Goal: Complete application form: Complete application form

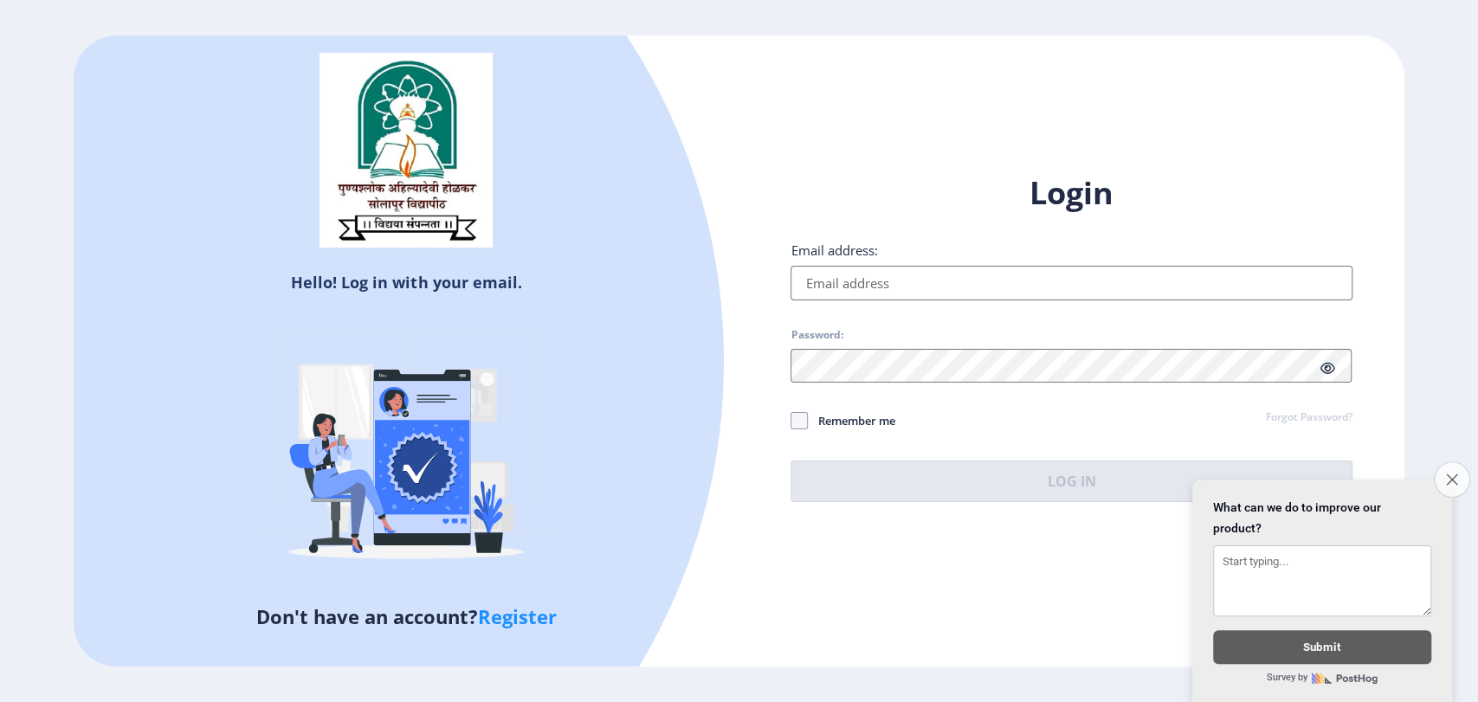
click at [1443, 461] on button "Close survey" at bounding box center [1452, 479] width 36 height 36
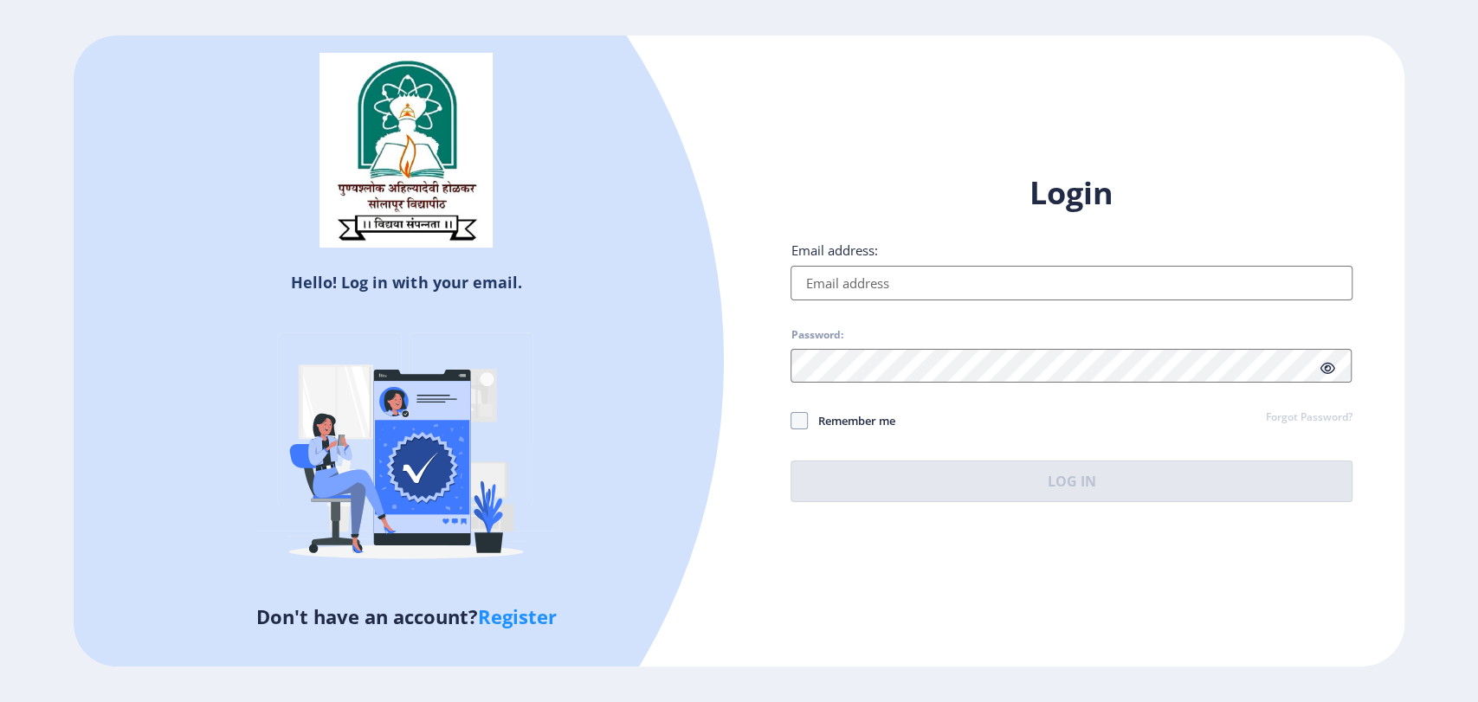
click at [1087, 280] on input "Email address:" at bounding box center [1070, 283] width 561 height 35
type input "[EMAIL_ADDRESS][DOMAIN_NAME]"
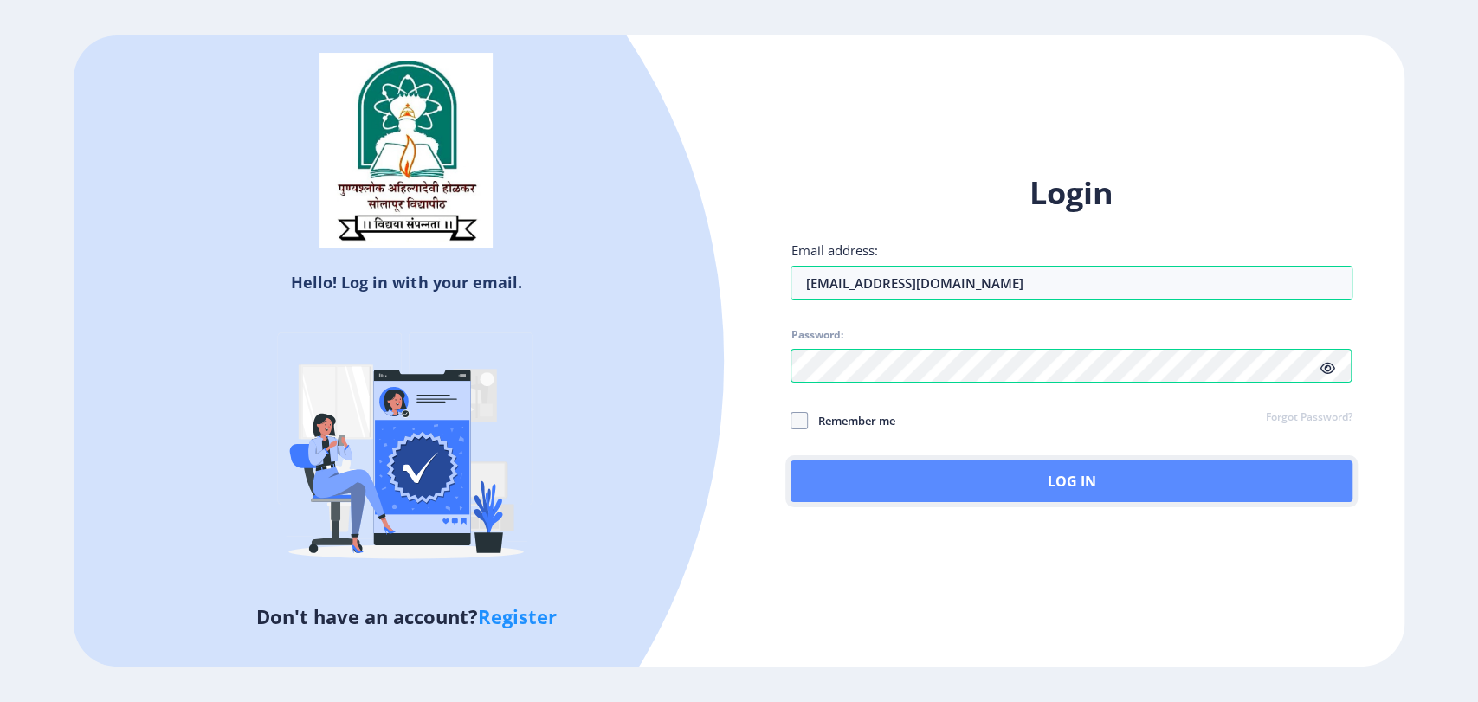
click at [1044, 466] on button "Log In" at bounding box center [1070, 482] width 561 height 42
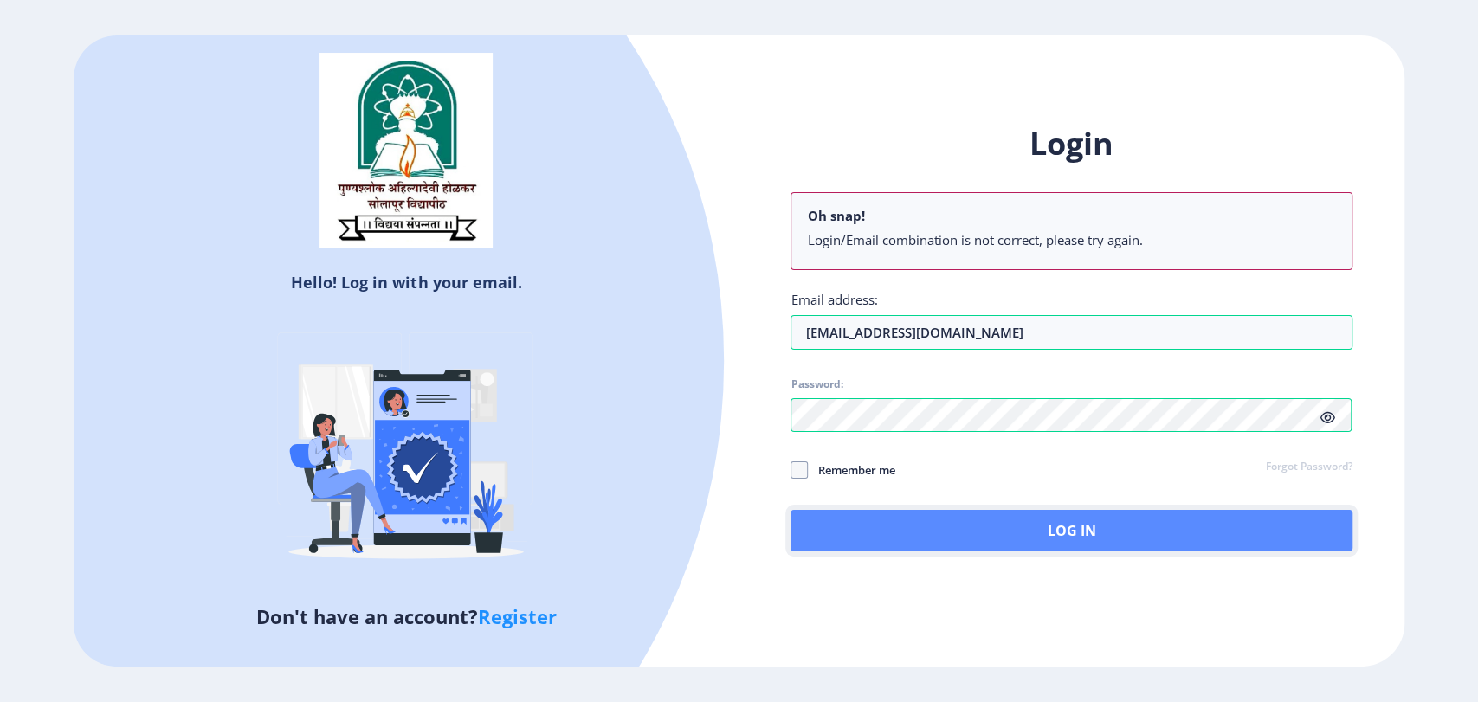
click at [1083, 532] on button "Log In" at bounding box center [1070, 531] width 561 height 42
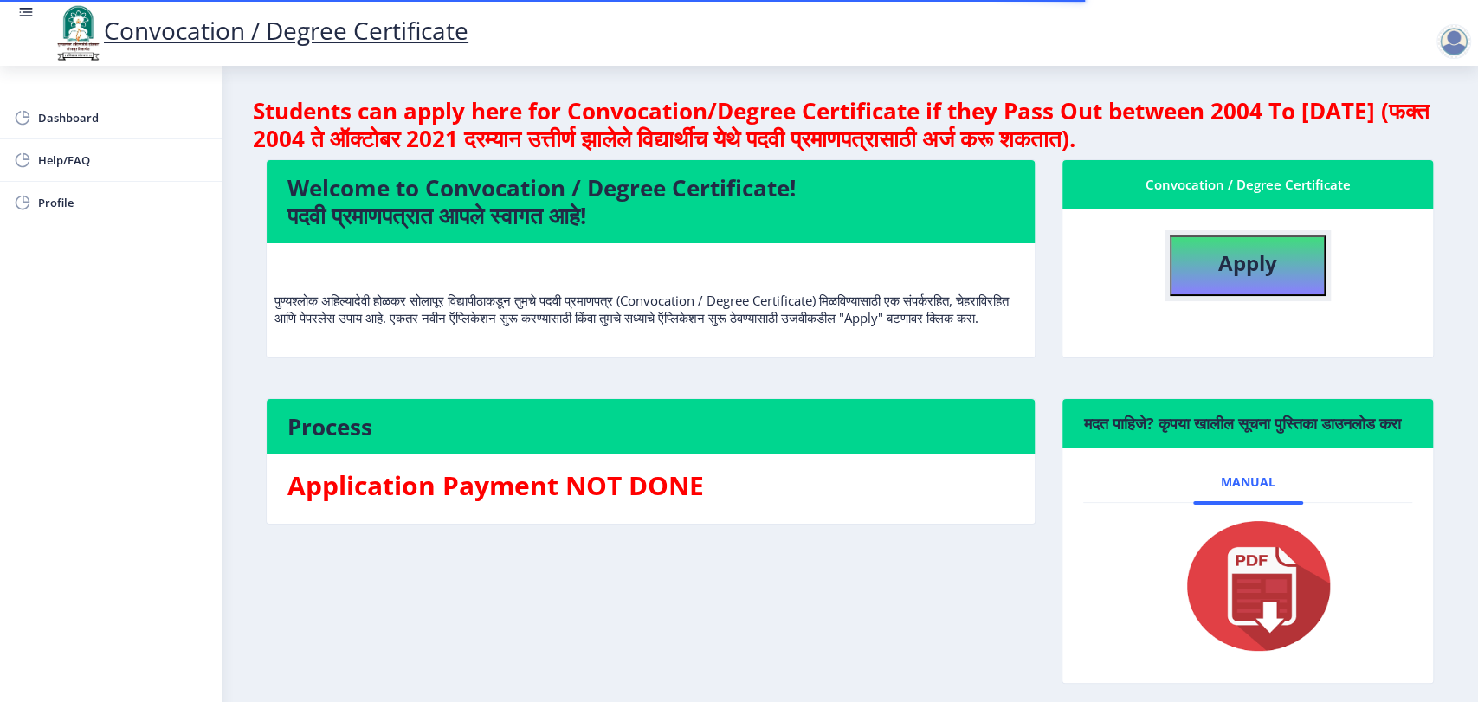
click at [1189, 284] on button "Apply" at bounding box center [1248, 265] width 156 height 61
select select
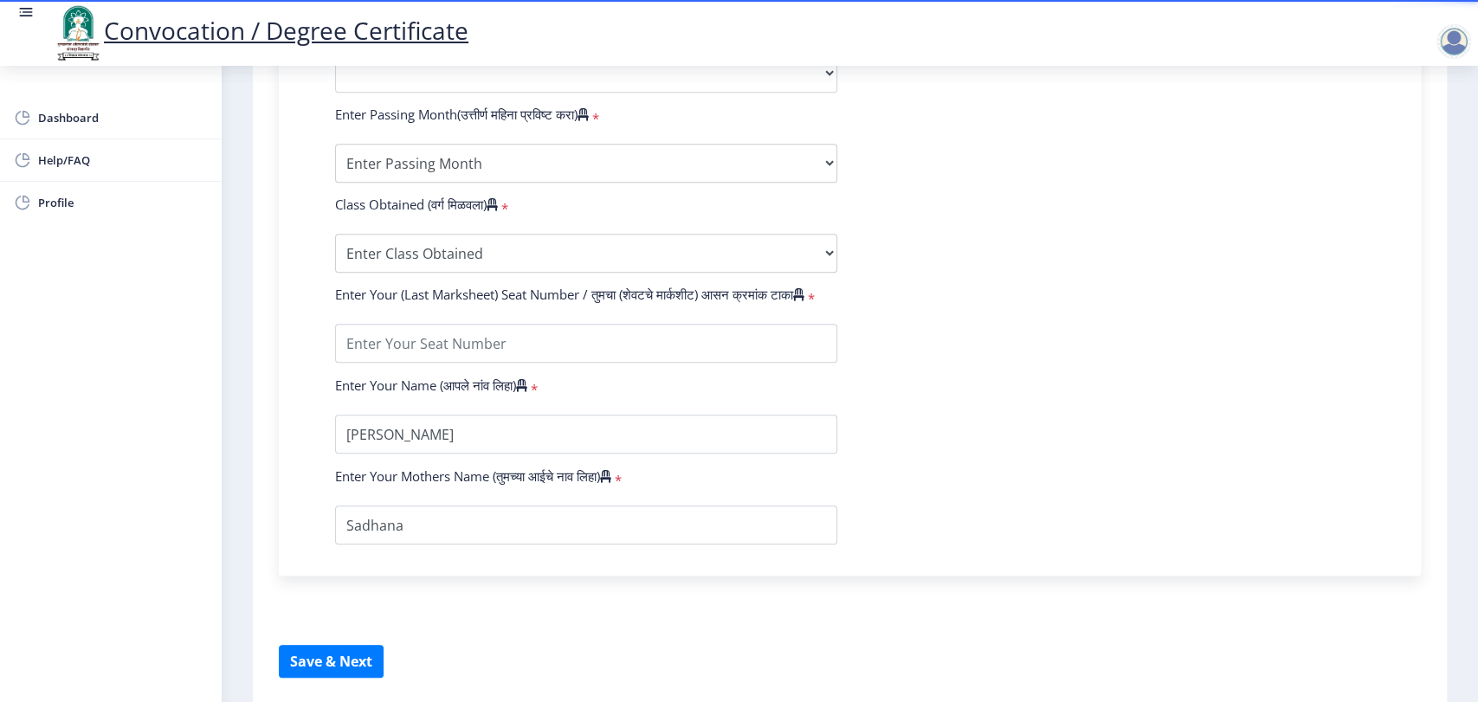
scroll to position [894, 0]
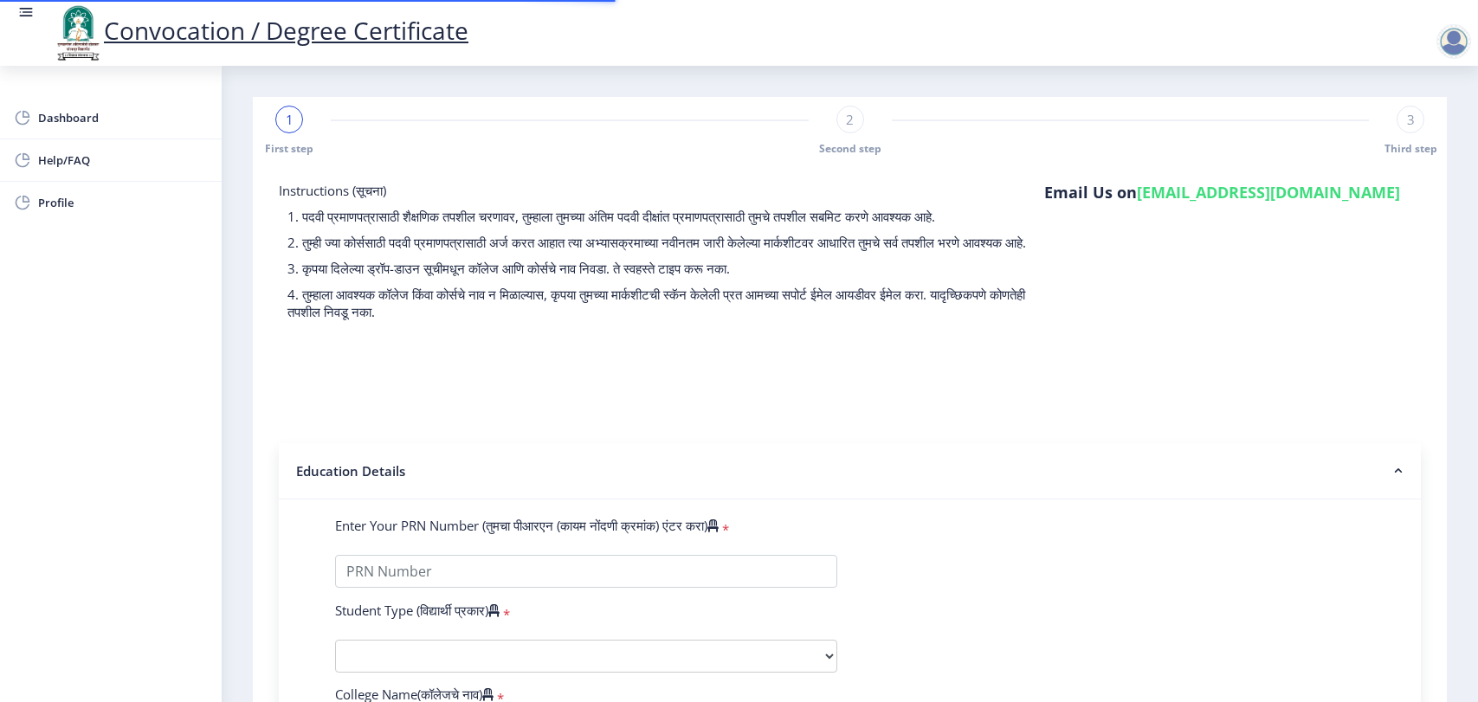
select select
click at [840, 122] on div "2" at bounding box center [850, 120] width 28 height 28
select select
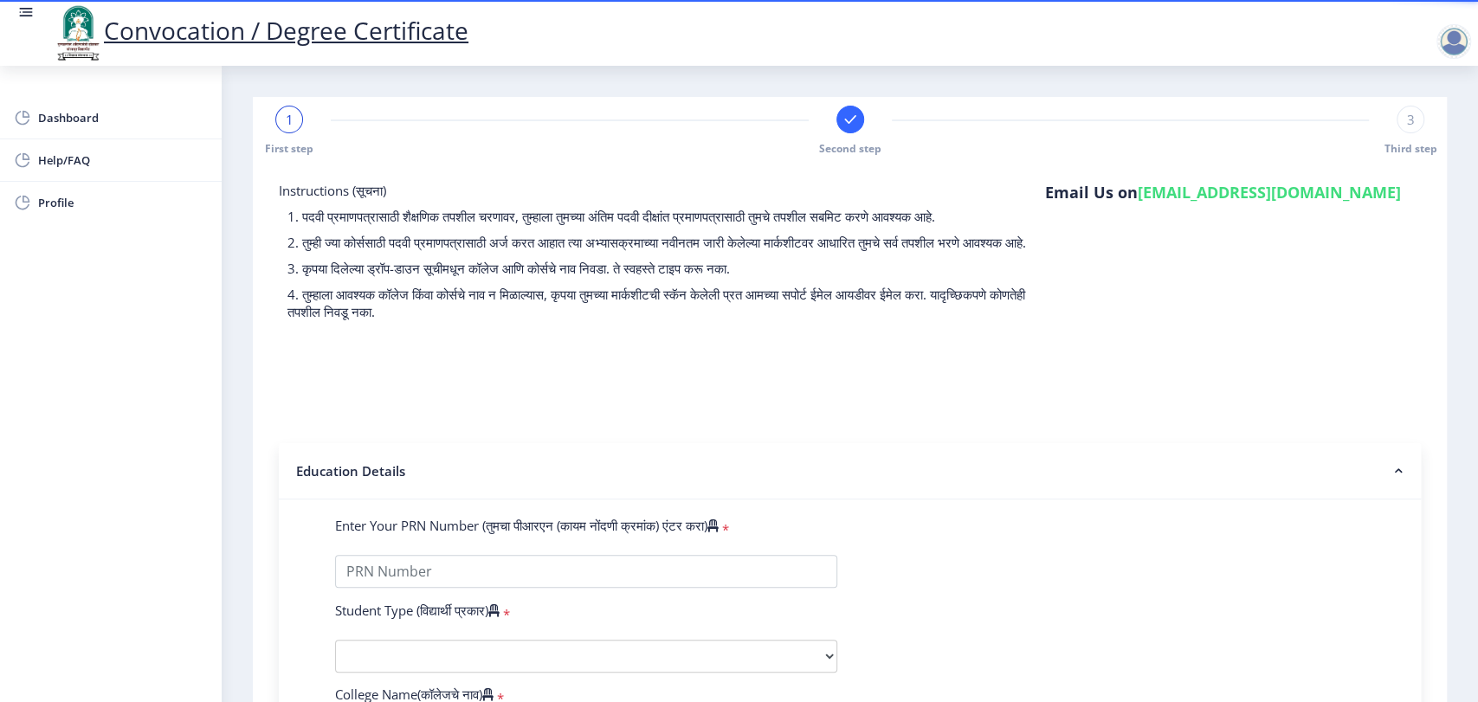
click at [293, 121] on div "1" at bounding box center [289, 120] width 28 height 28
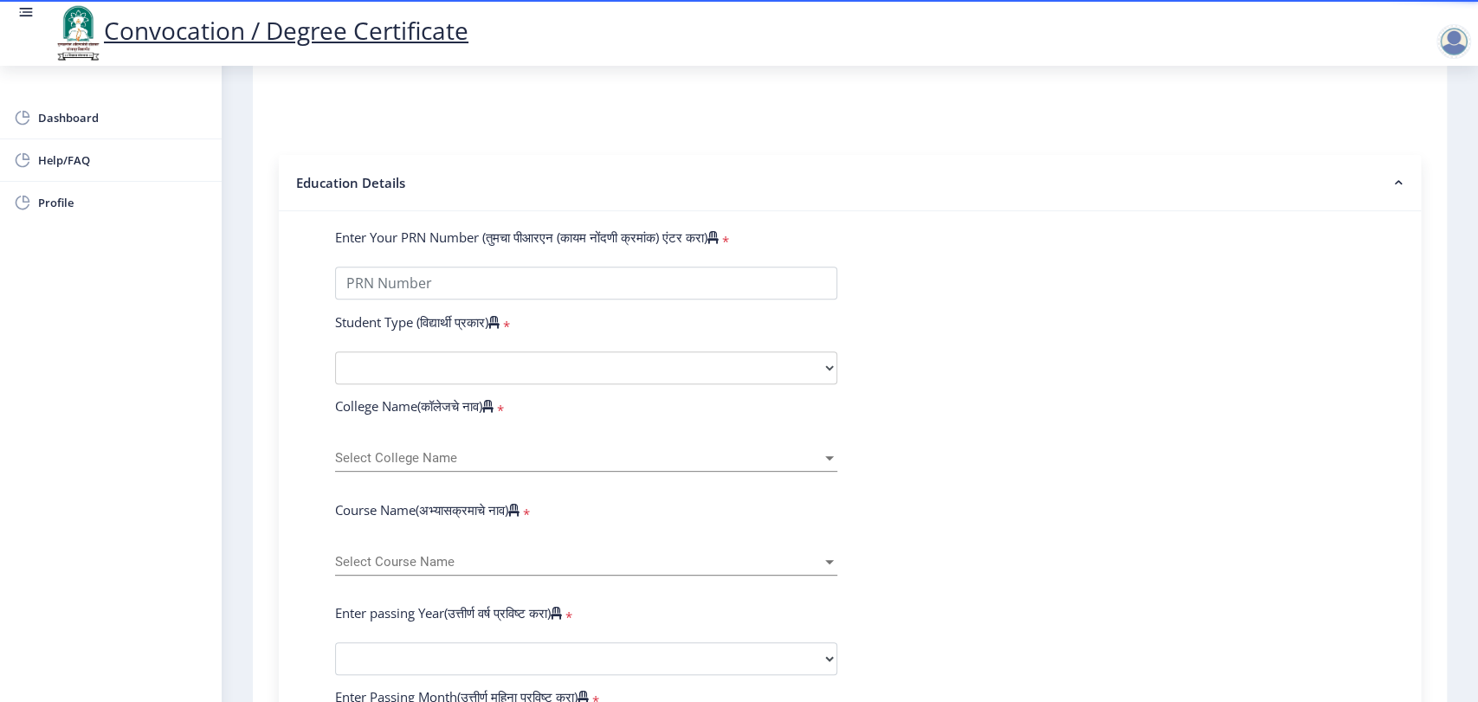
scroll to position [288, 0]
click at [556, 380] on select "Select Student Type Regular External" at bounding box center [586, 367] width 502 height 33
select select "Regular"
click at [335, 367] on select "Select Student Type Regular External" at bounding box center [586, 367] width 502 height 33
click at [545, 466] on span "Select College Name" at bounding box center [578, 458] width 487 height 15
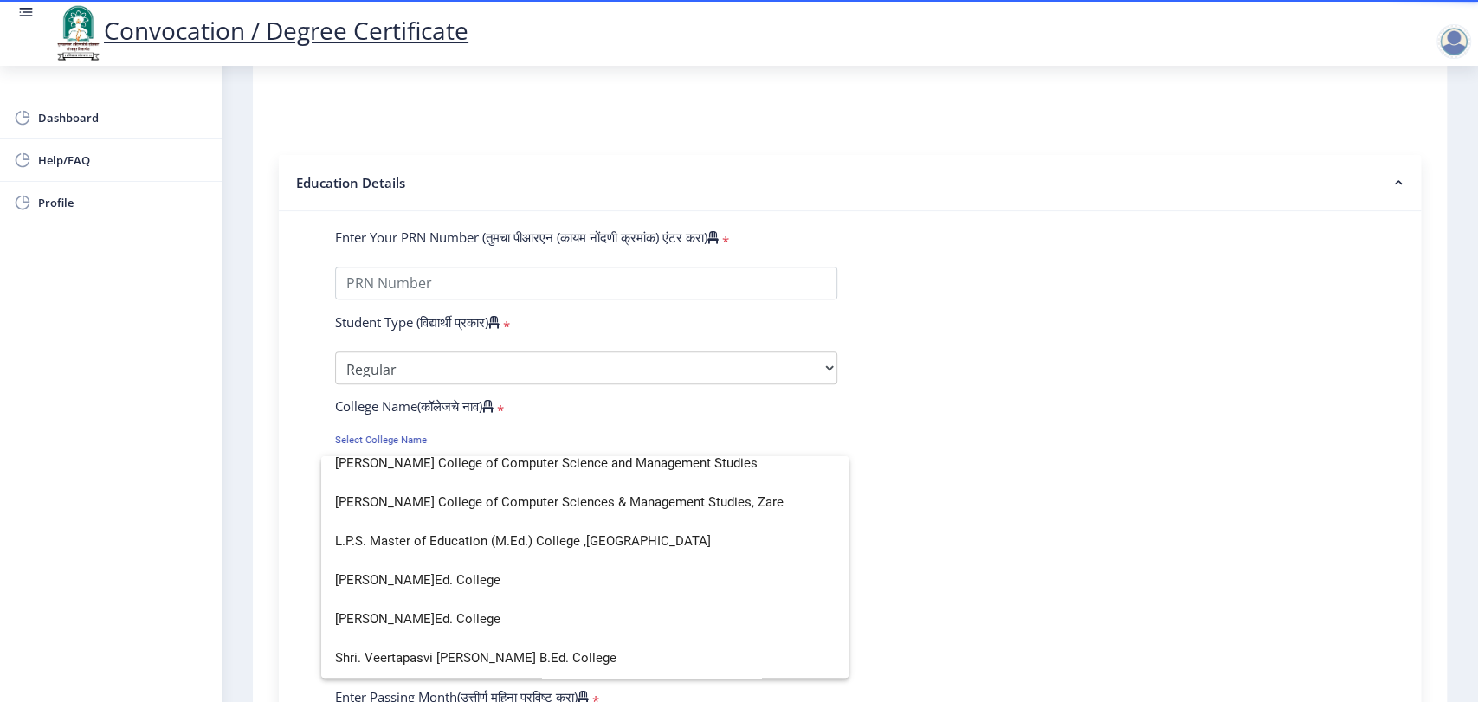
scroll to position [0, 0]
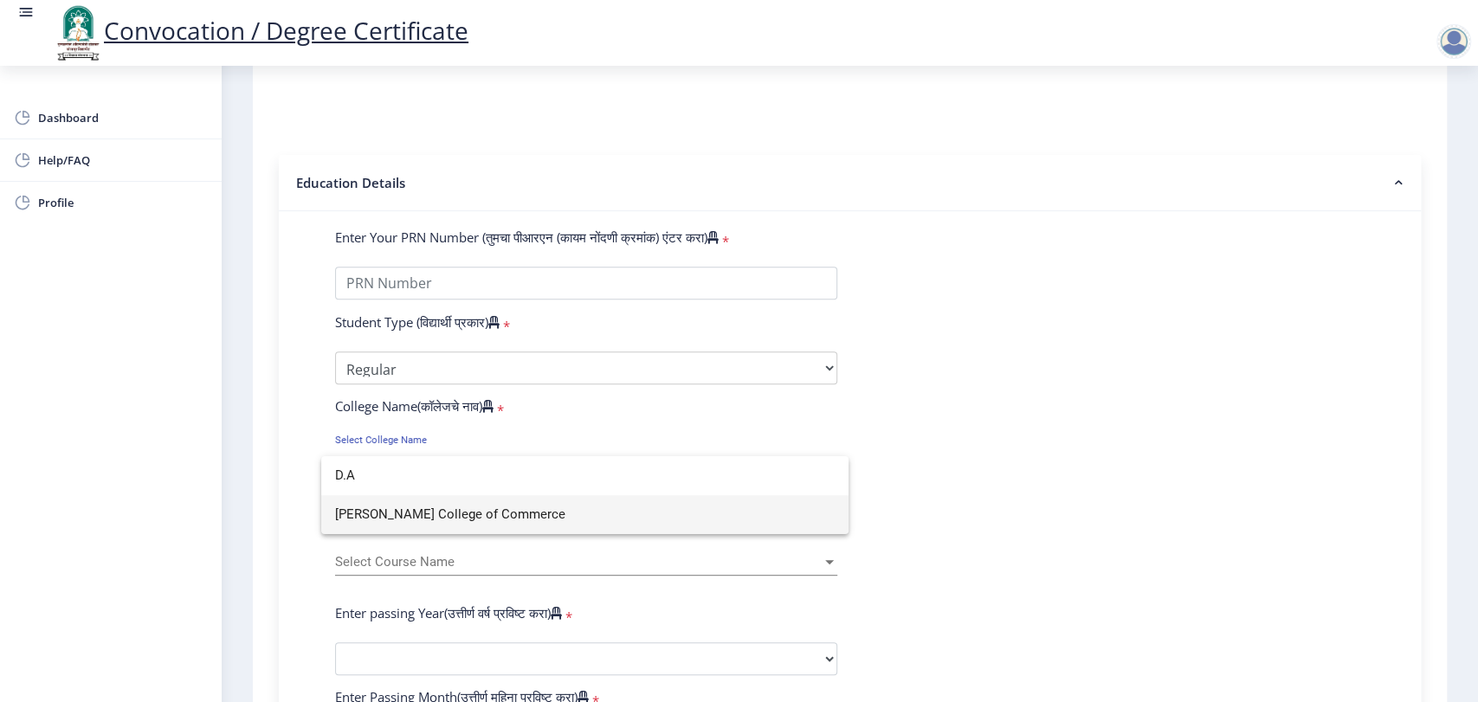
type input "D.A"
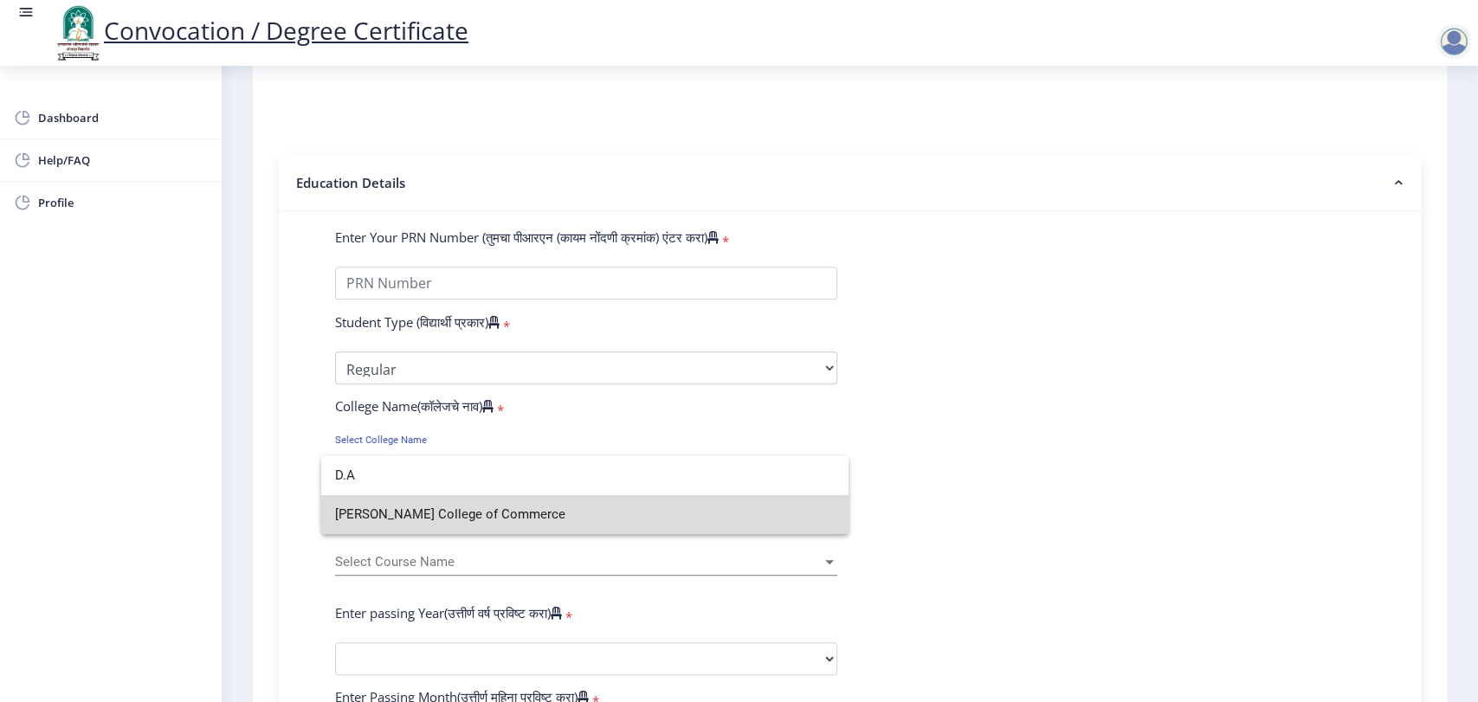
click at [528, 514] on span "[PERSON_NAME] College of Commerce" at bounding box center [585, 514] width 500 height 39
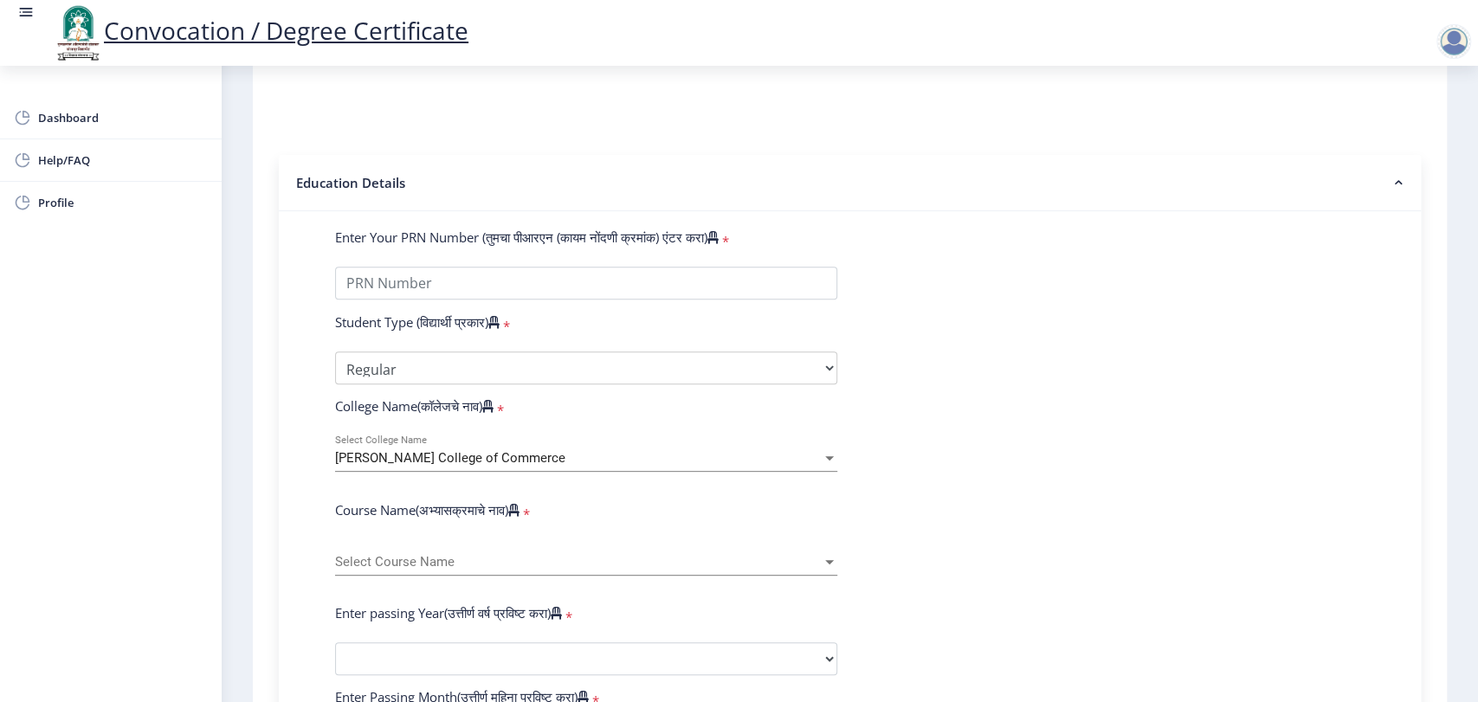
click at [488, 576] on div "Select Course Name Select Course Name" at bounding box center [586, 557] width 502 height 36
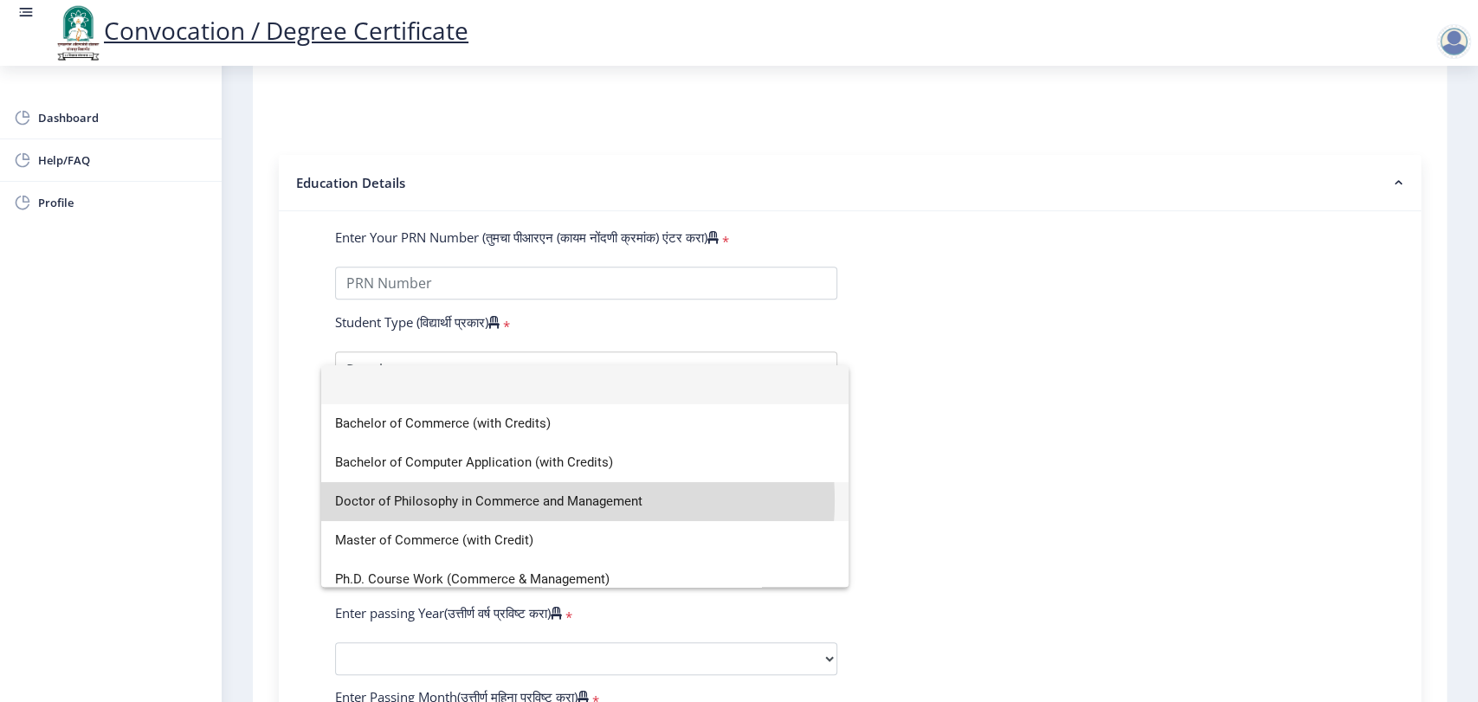
click at [556, 500] on span "Doctor of Philosophy in Commerce and Management" at bounding box center [585, 501] width 500 height 39
select select "January"
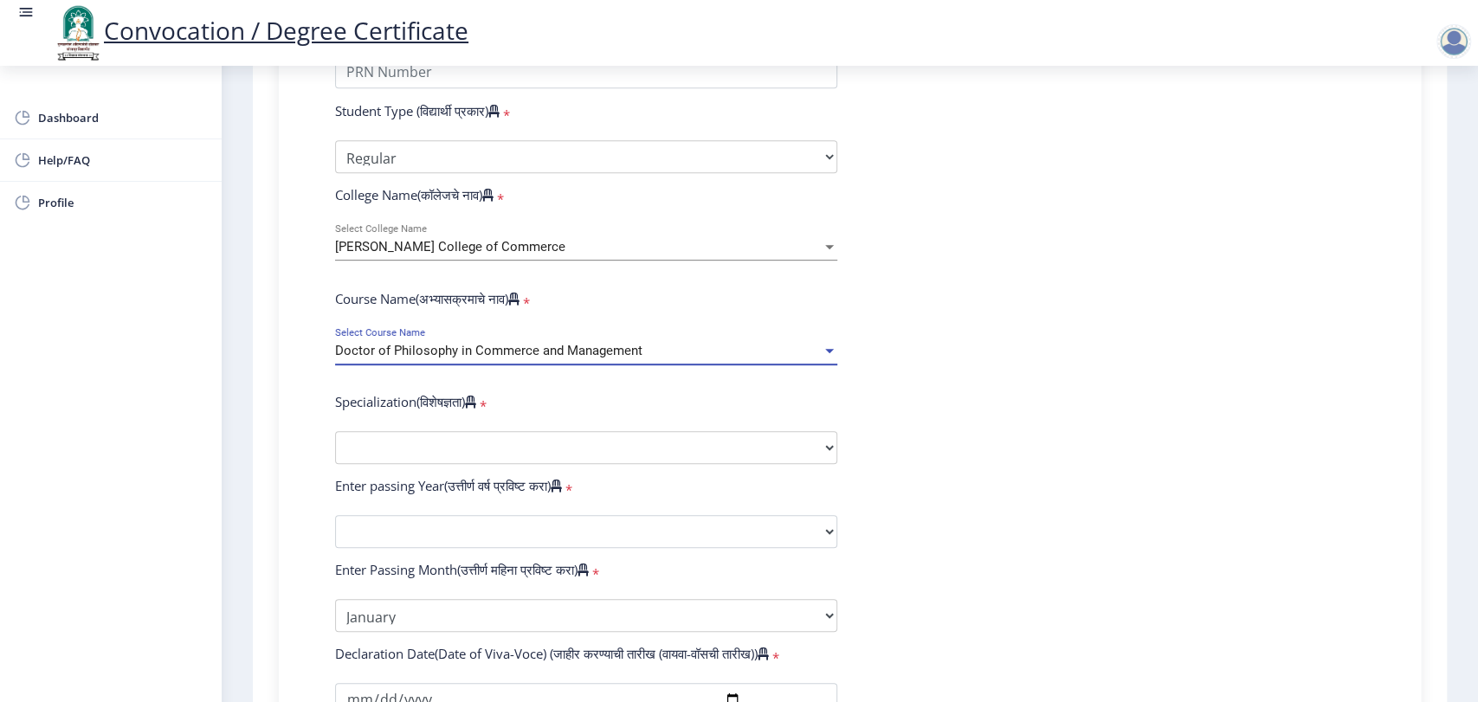
scroll to position [505, 0]
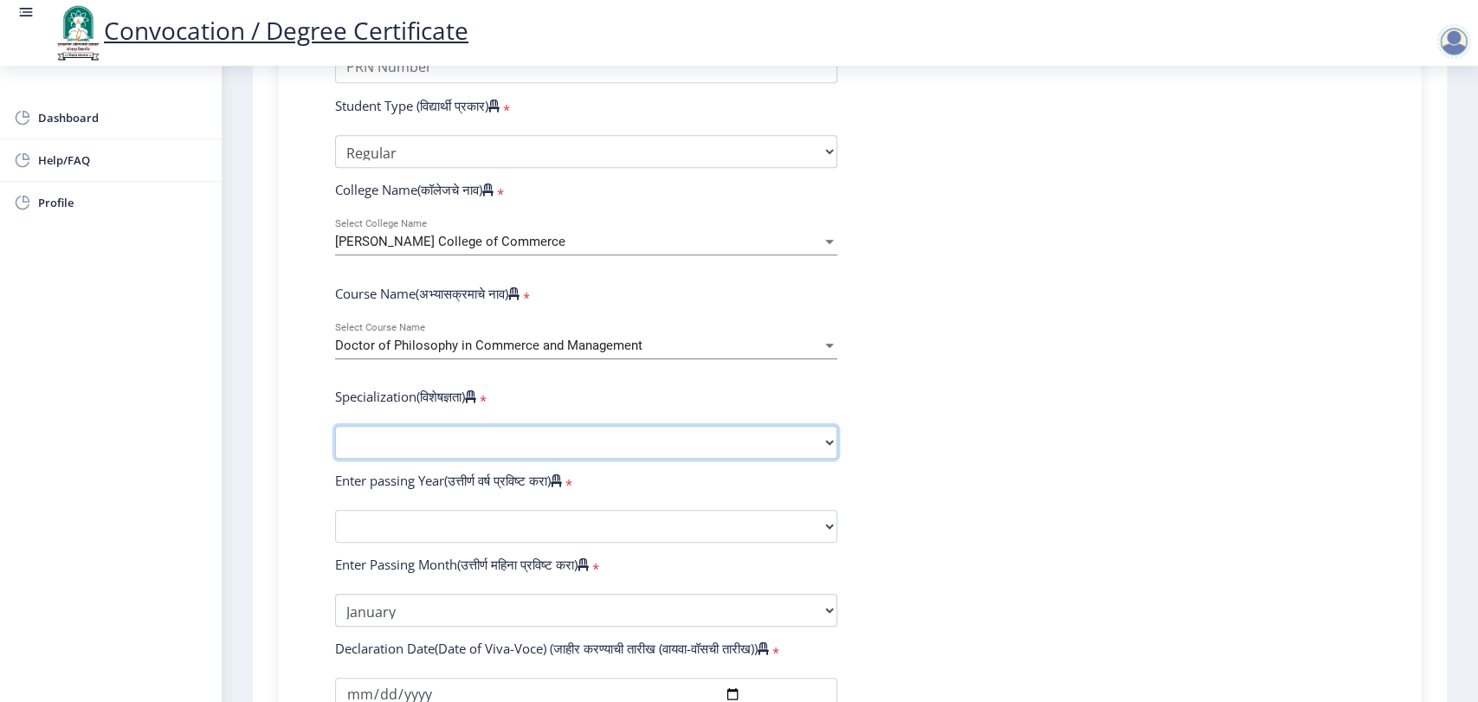
click at [545, 459] on select "Specialization Accountancy Commerce Management Other" at bounding box center [586, 442] width 502 height 33
select select "Accountancy"
click at [335, 443] on select "Specialization Accountancy Commerce Management Other" at bounding box center [586, 442] width 502 height 33
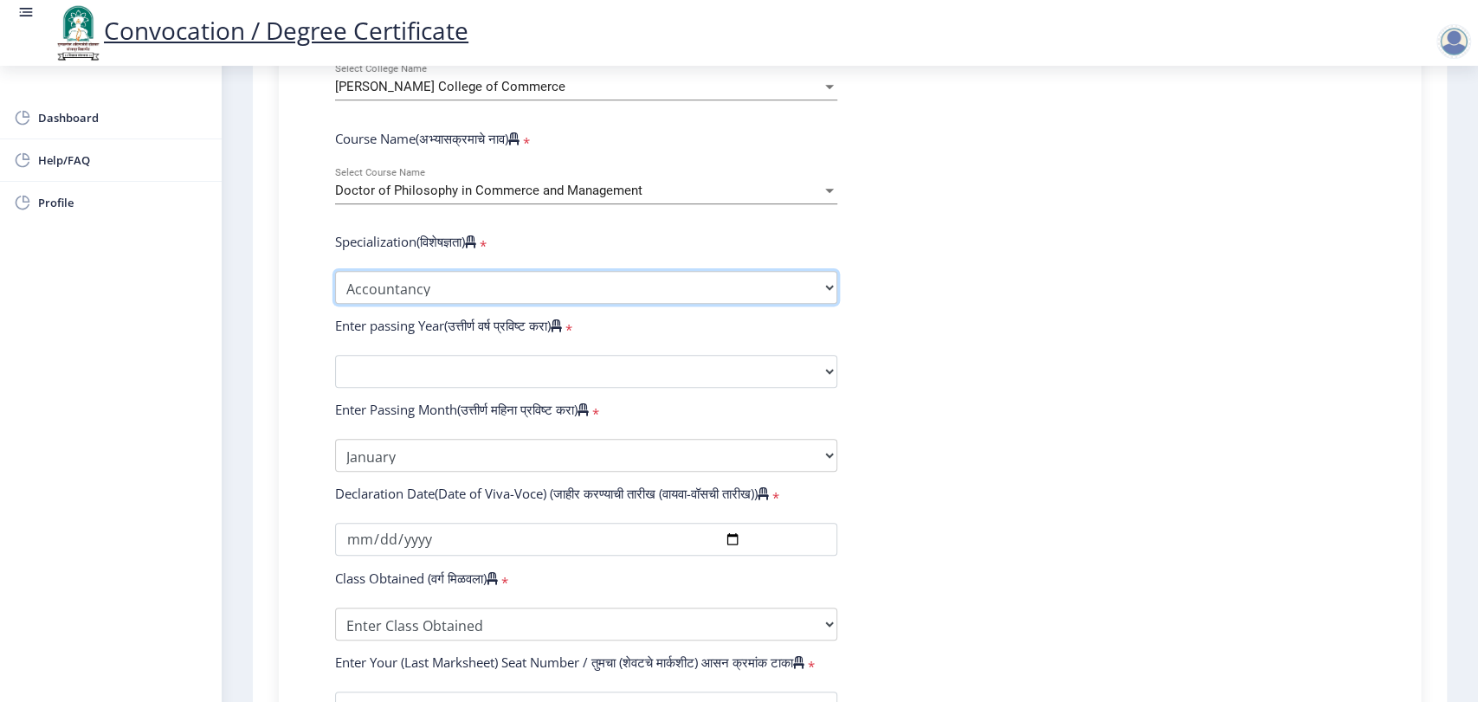
scroll to position [658, 0]
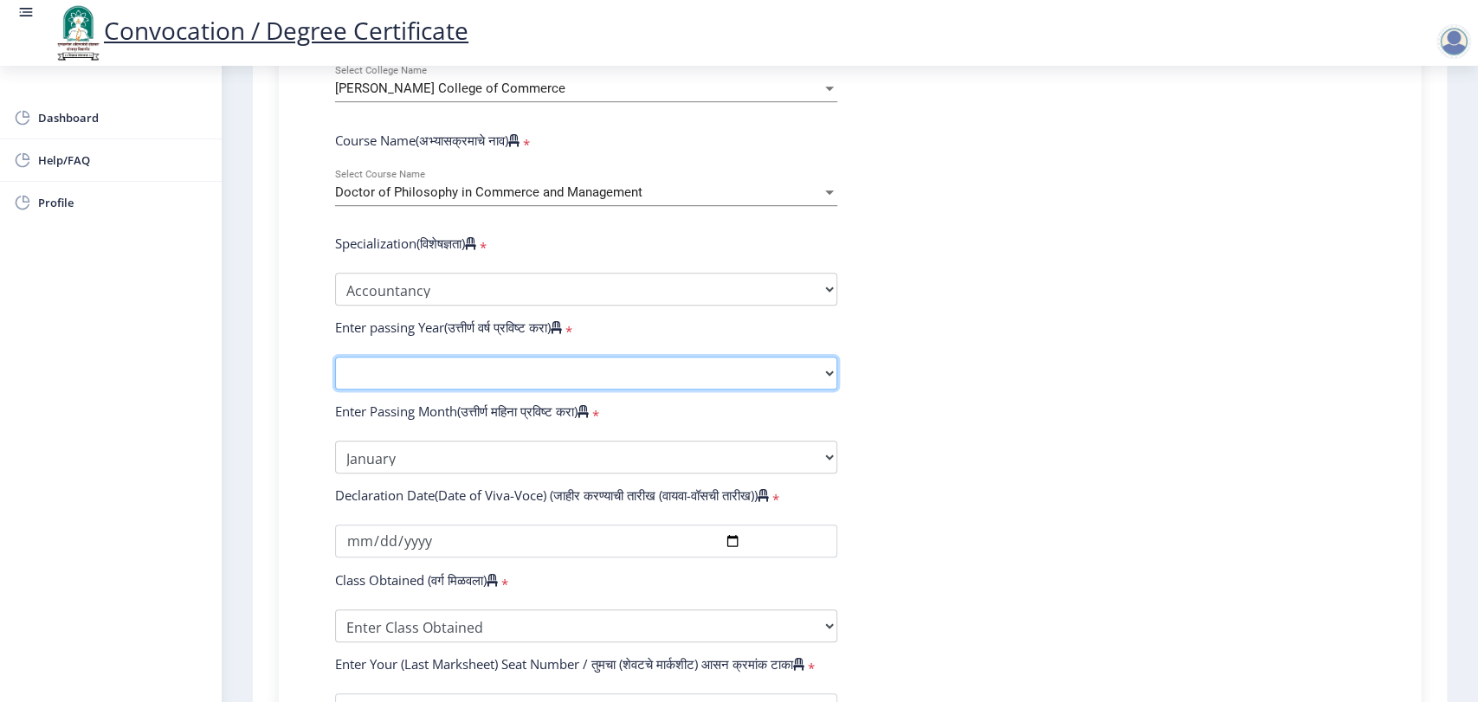
click at [537, 390] on select "2025 2024 2023 2022 2021 2020 2019 2018 2017 2016 2015 2014 2013 2012 2011 2010…" at bounding box center [586, 373] width 502 height 33
select select "2025"
click at [335, 373] on select "2025 2024 2023 2022 2021 2020 2019 2018 2017 2016 2015 2014 2013 2012 2011 2010…" at bounding box center [586, 373] width 502 height 33
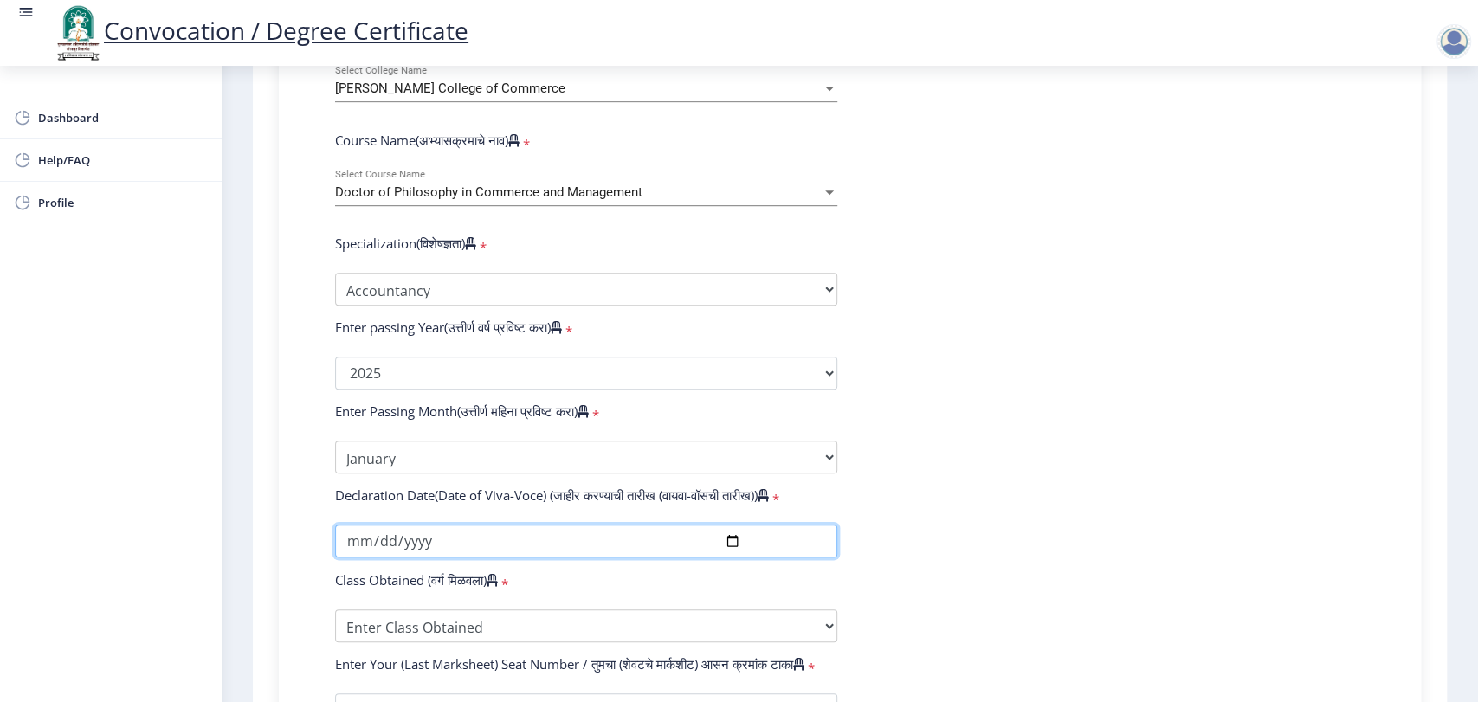
click at [727, 552] on input "date" at bounding box center [586, 541] width 502 height 33
type input "[DATE]"
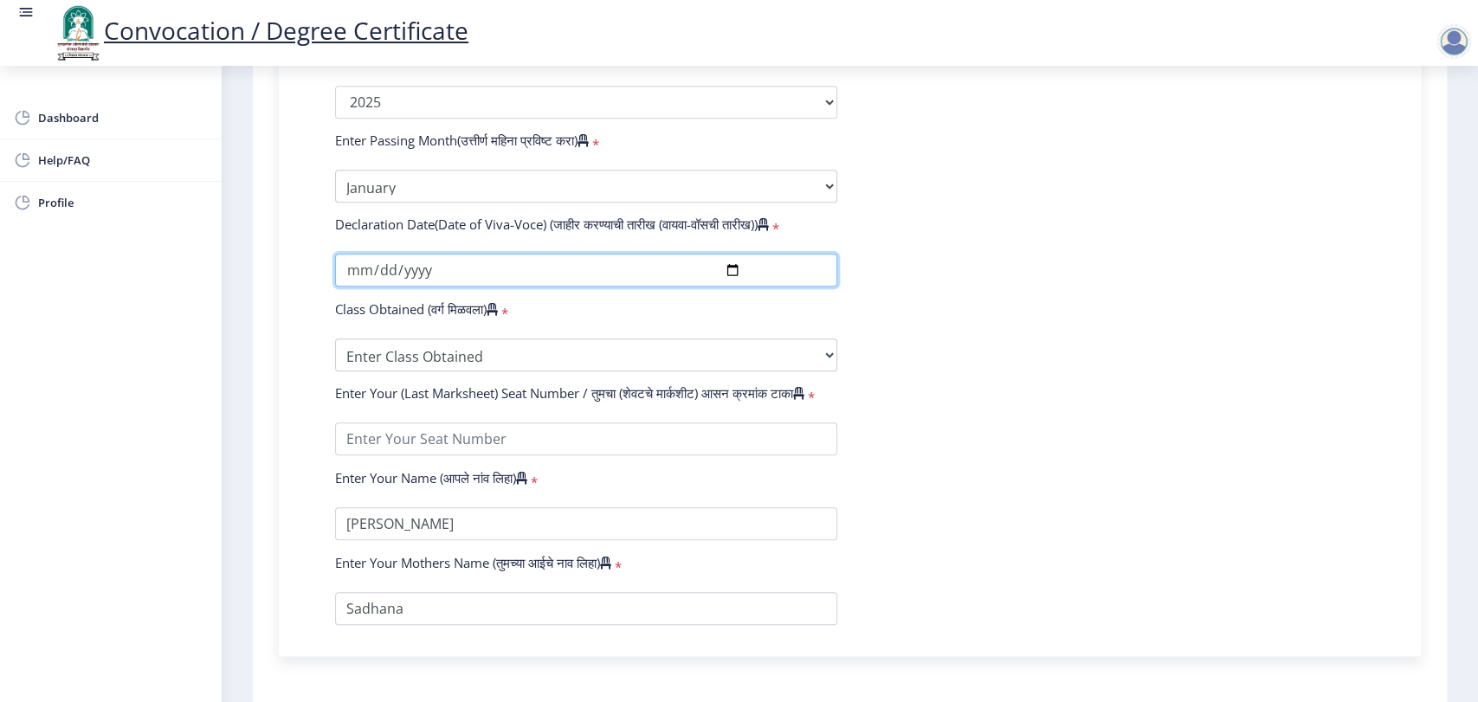
scroll to position [931, 0]
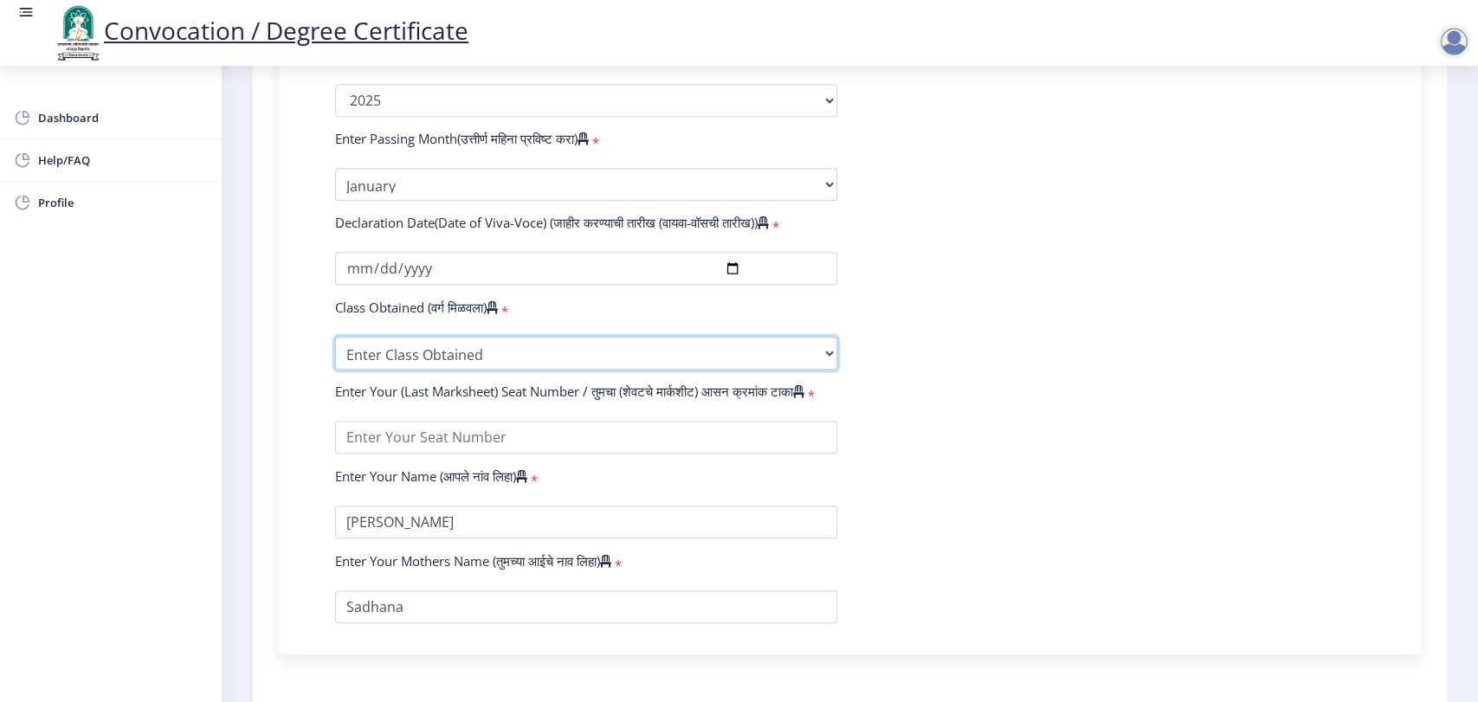
click at [512, 370] on select "Enter Class Obtained FIRST CLASS WITH DISTINCTION FIRST CLASS HIGHER SECOND CLA…" at bounding box center [586, 353] width 502 height 33
select select "PASS CLASS"
click at [335, 354] on select "Enter Class Obtained FIRST CLASS WITH DISTINCTION FIRST CLASS HIGHER SECOND CLA…" at bounding box center [586, 353] width 502 height 33
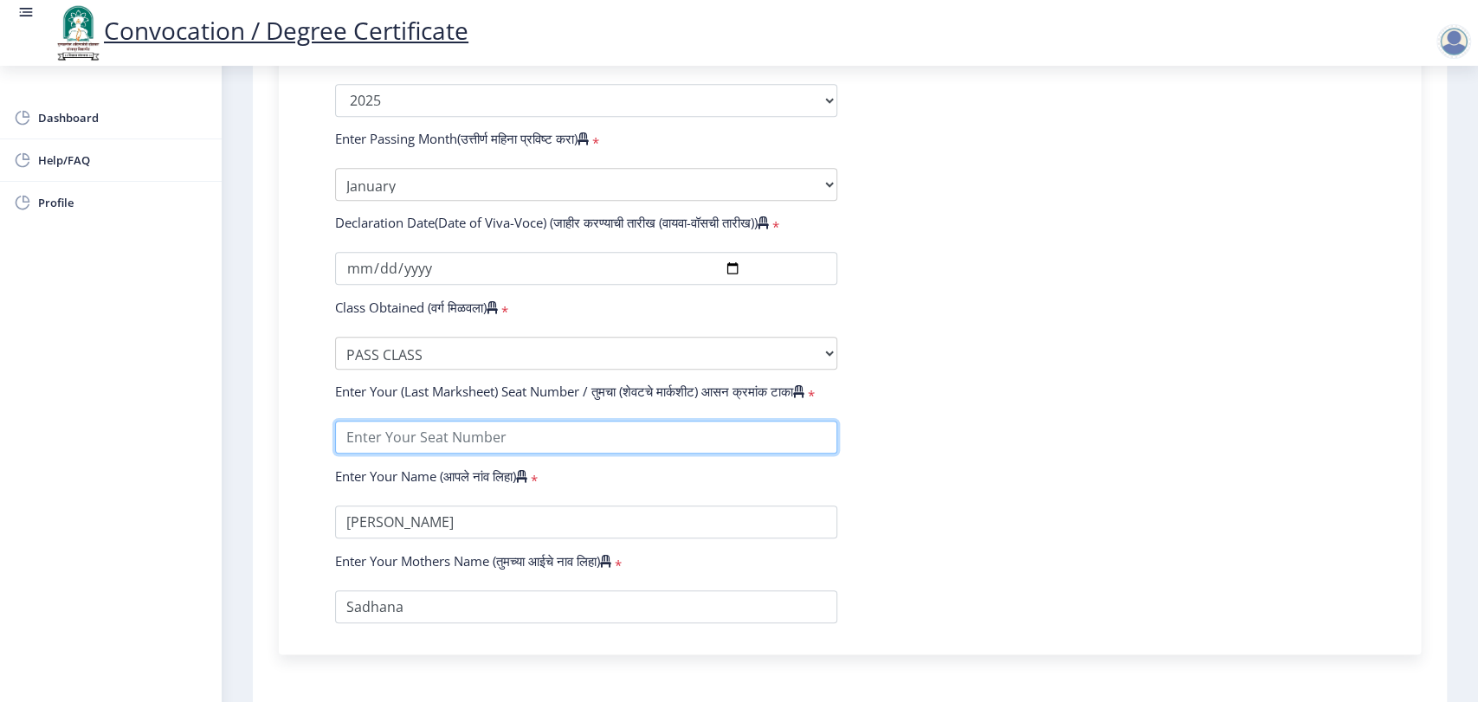
click at [627, 452] on input "textarea" at bounding box center [586, 437] width 502 height 33
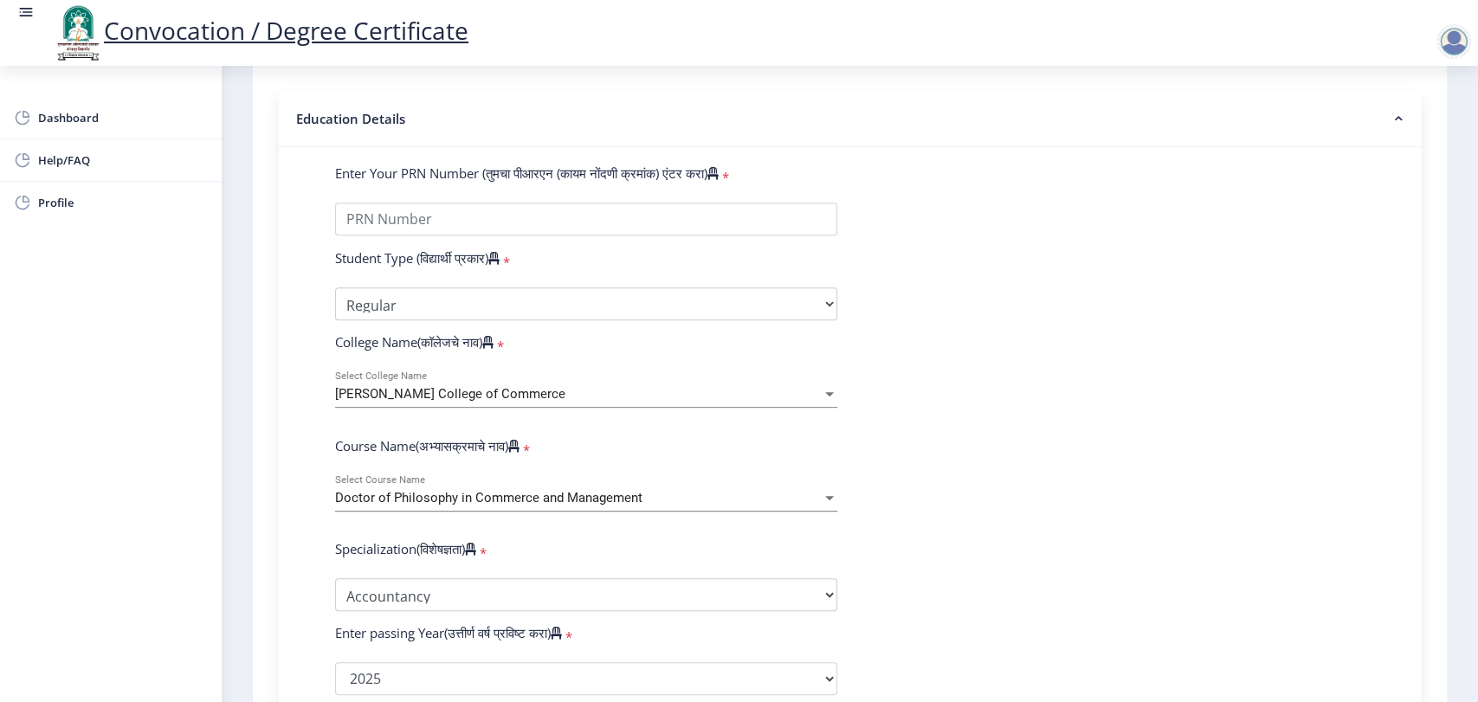
scroll to position [1092, 0]
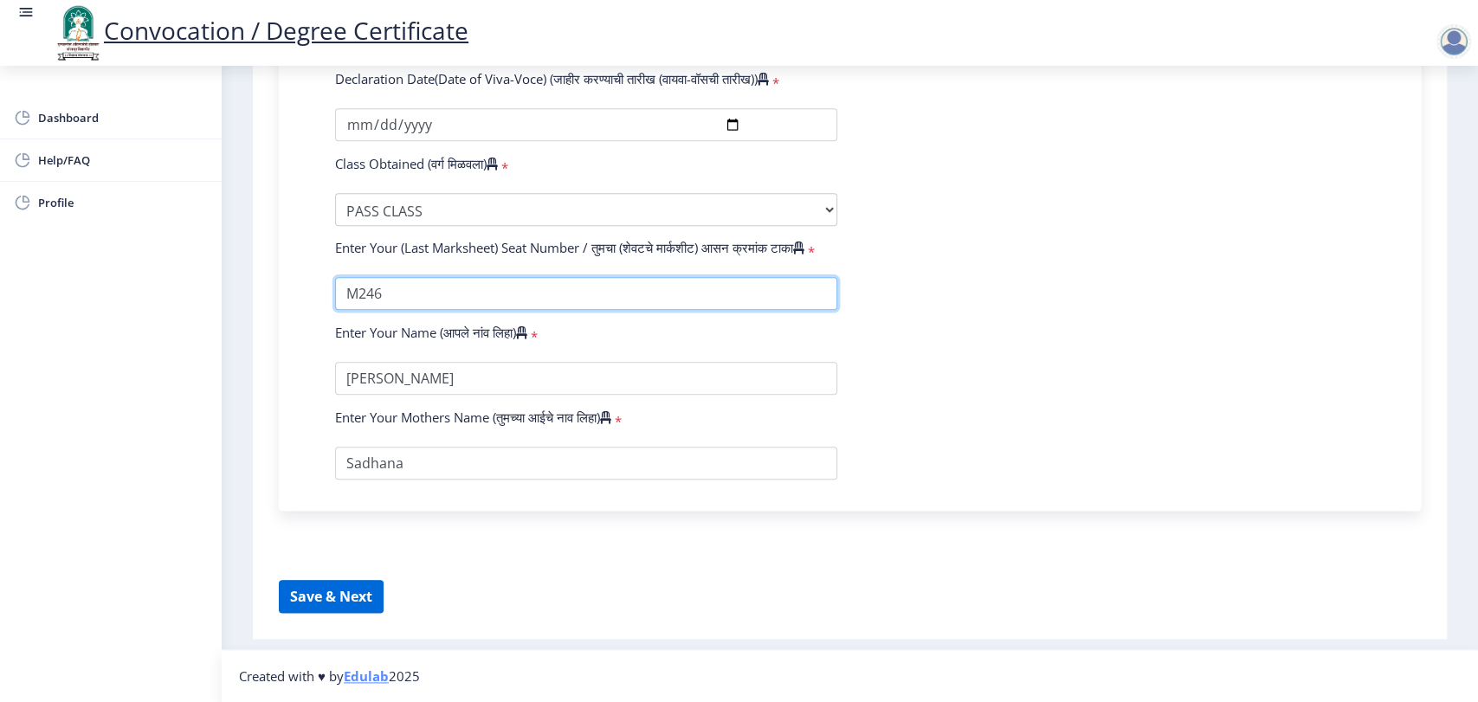
type input "M246"
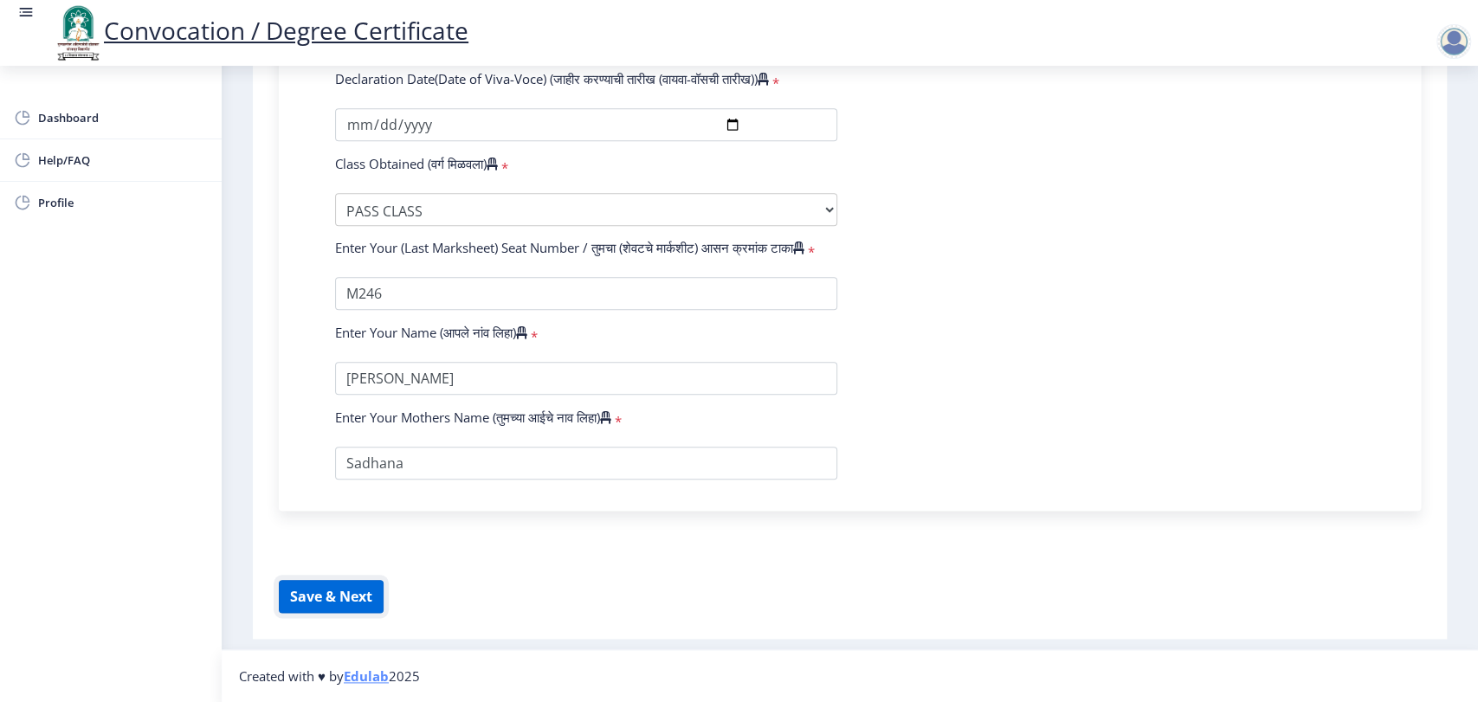
click at [353, 603] on button "Save & Next" at bounding box center [331, 596] width 105 height 33
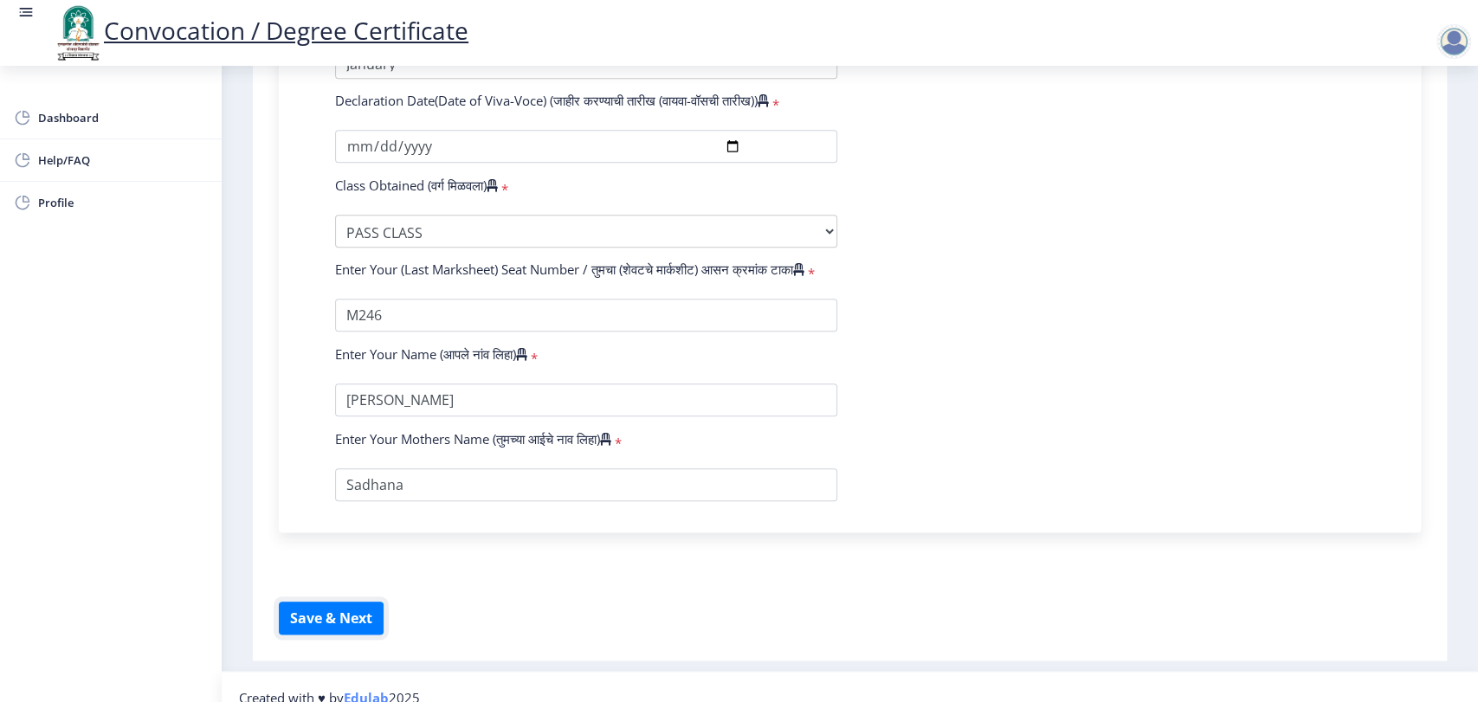
scroll to position [1067, 0]
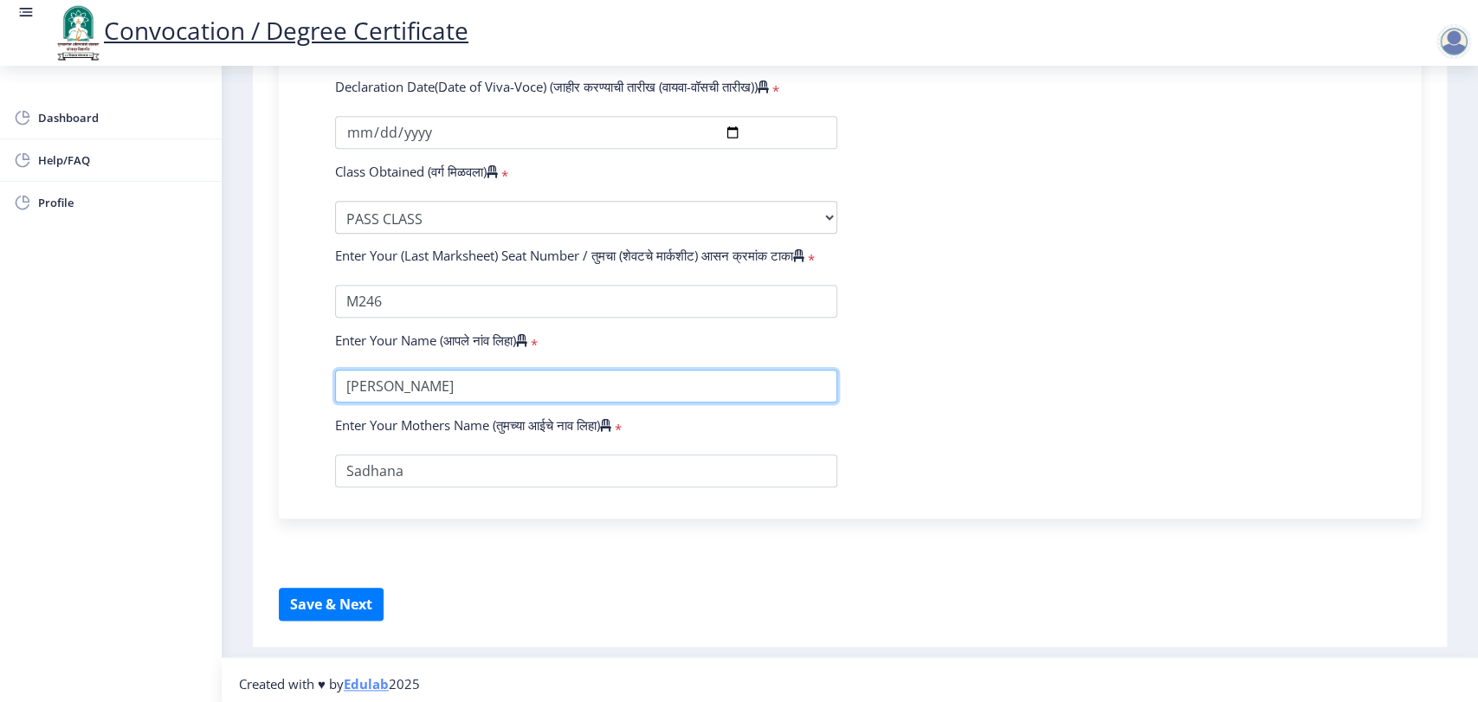
click at [609, 403] on input "textarea" at bounding box center [586, 386] width 502 height 33
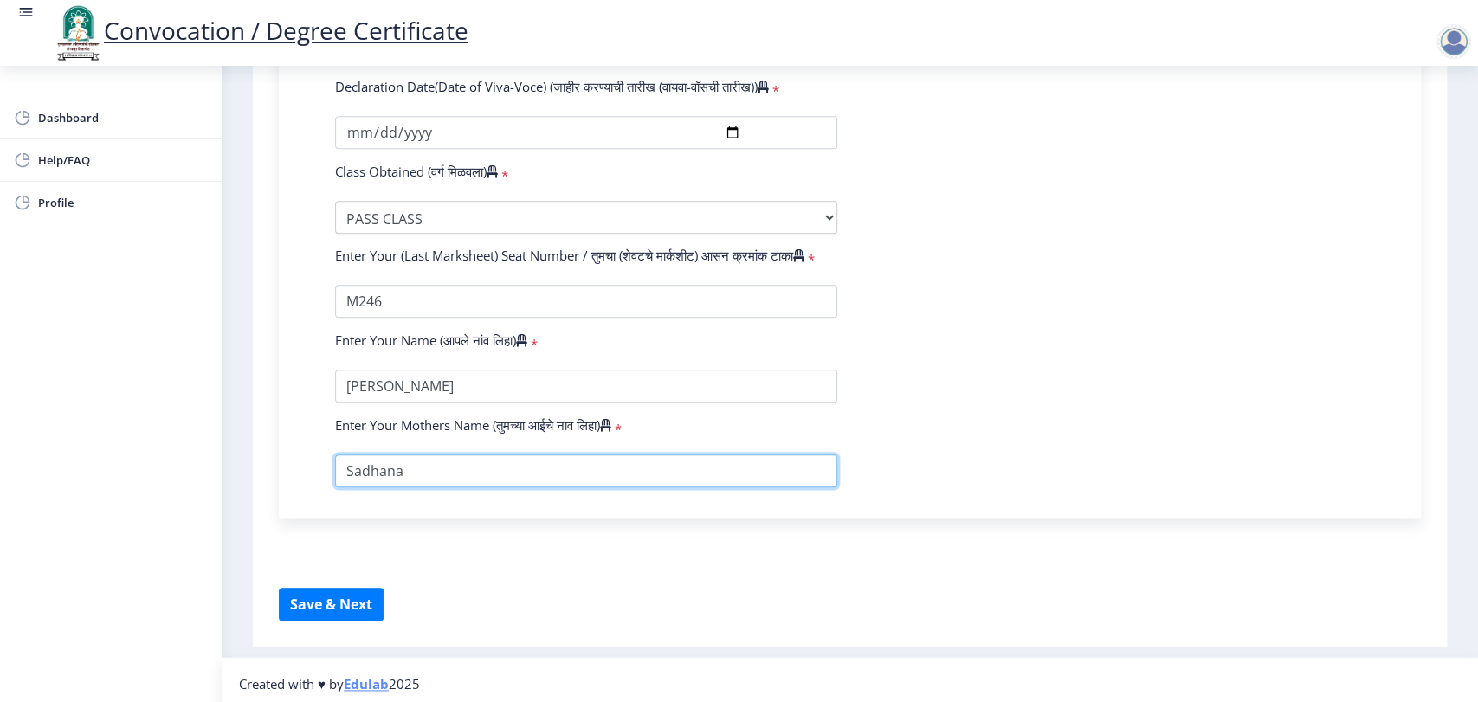
click at [616, 486] on input "textarea" at bounding box center [586, 470] width 502 height 33
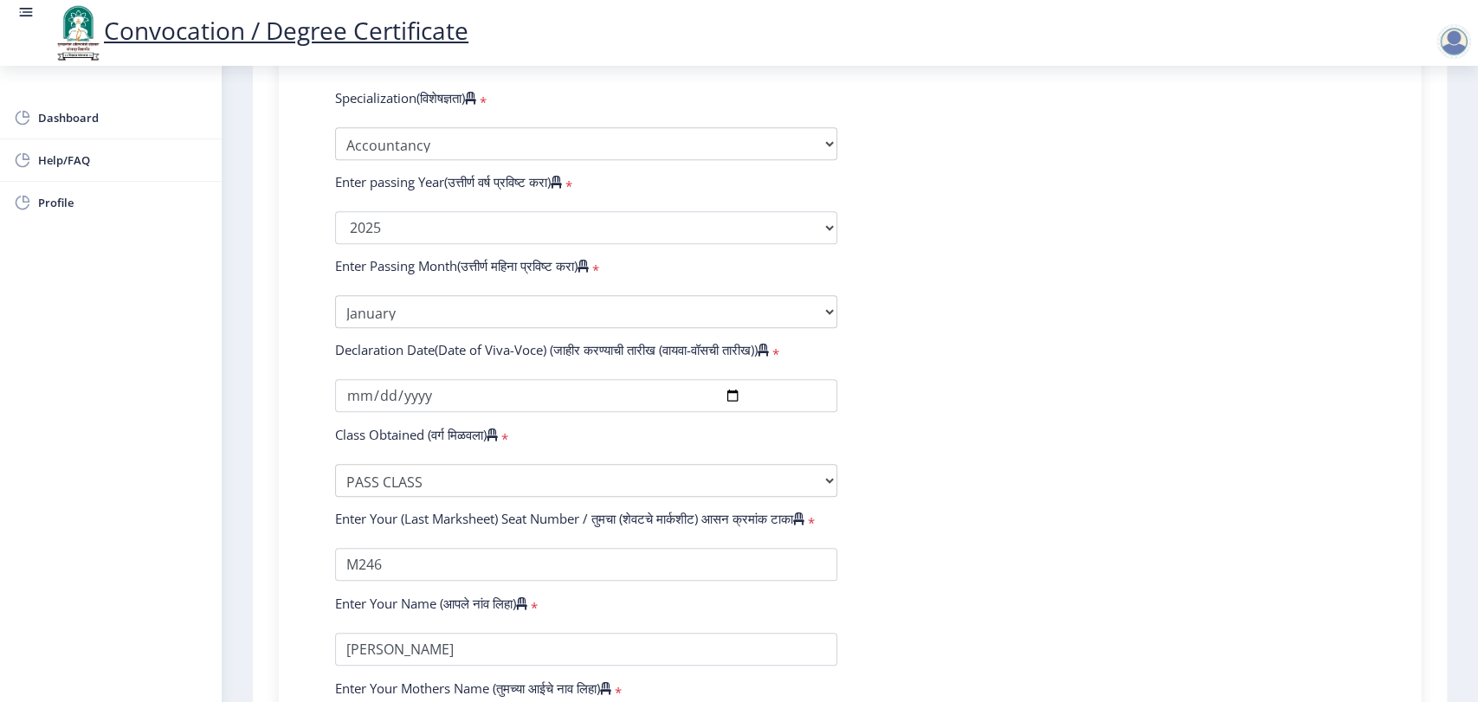
scroll to position [665, 0]
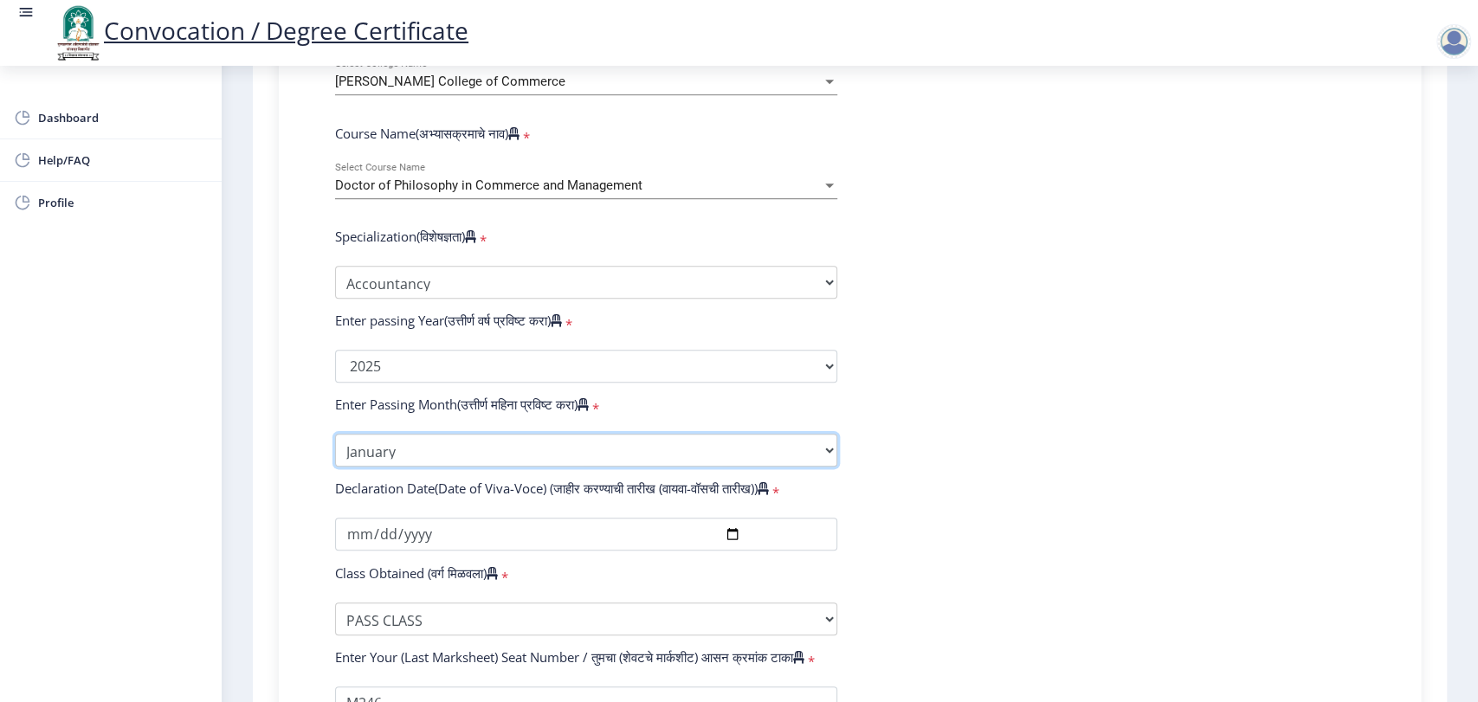
click at [613, 467] on select "Enter Passing Month January February March April May June July August September…" at bounding box center [586, 450] width 502 height 33
click at [335, 450] on select "Enter Passing Month January February March April May June July August September…" at bounding box center [586, 450] width 502 height 33
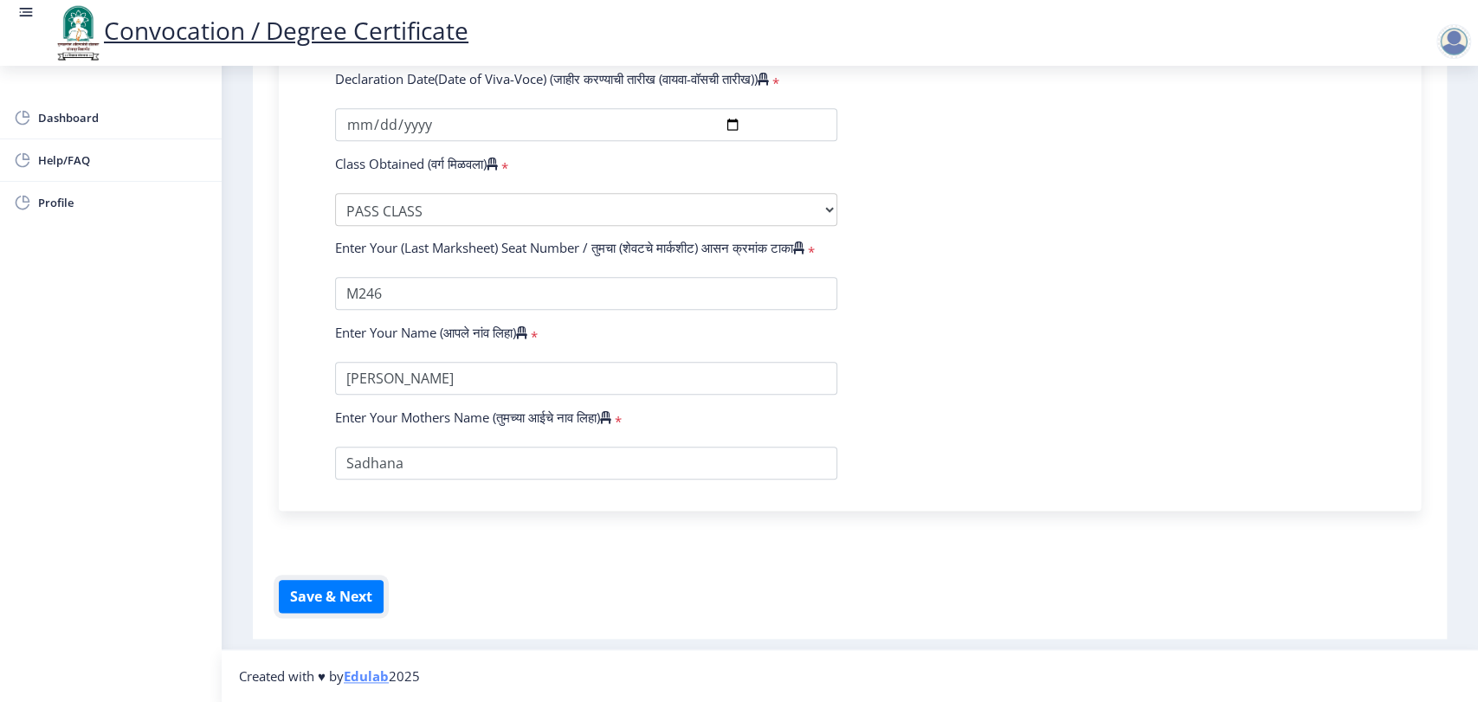
click at [310, 612] on button "Save & Next" at bounding box center [331, 596] width 105 height 33
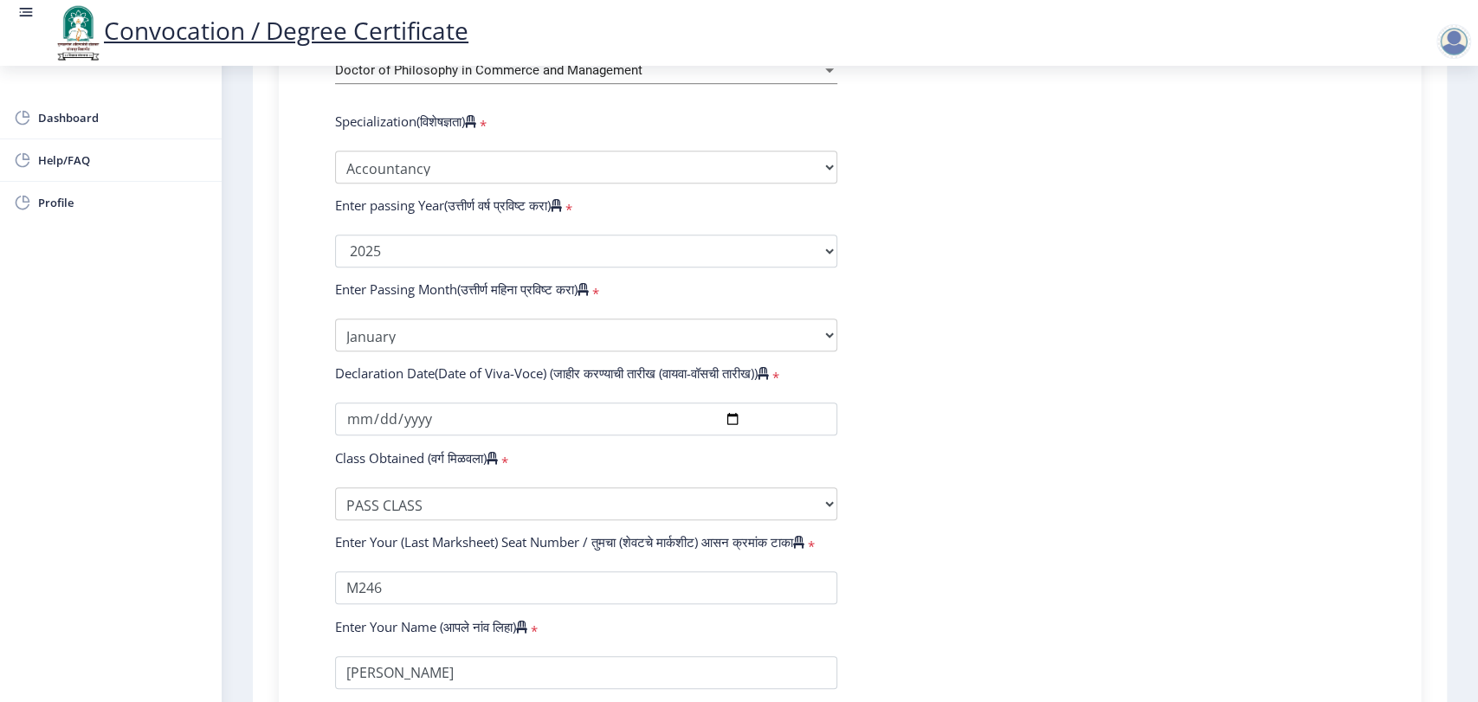
scroll to position [549, 0]
